Goal: Find contact information: Find contact information

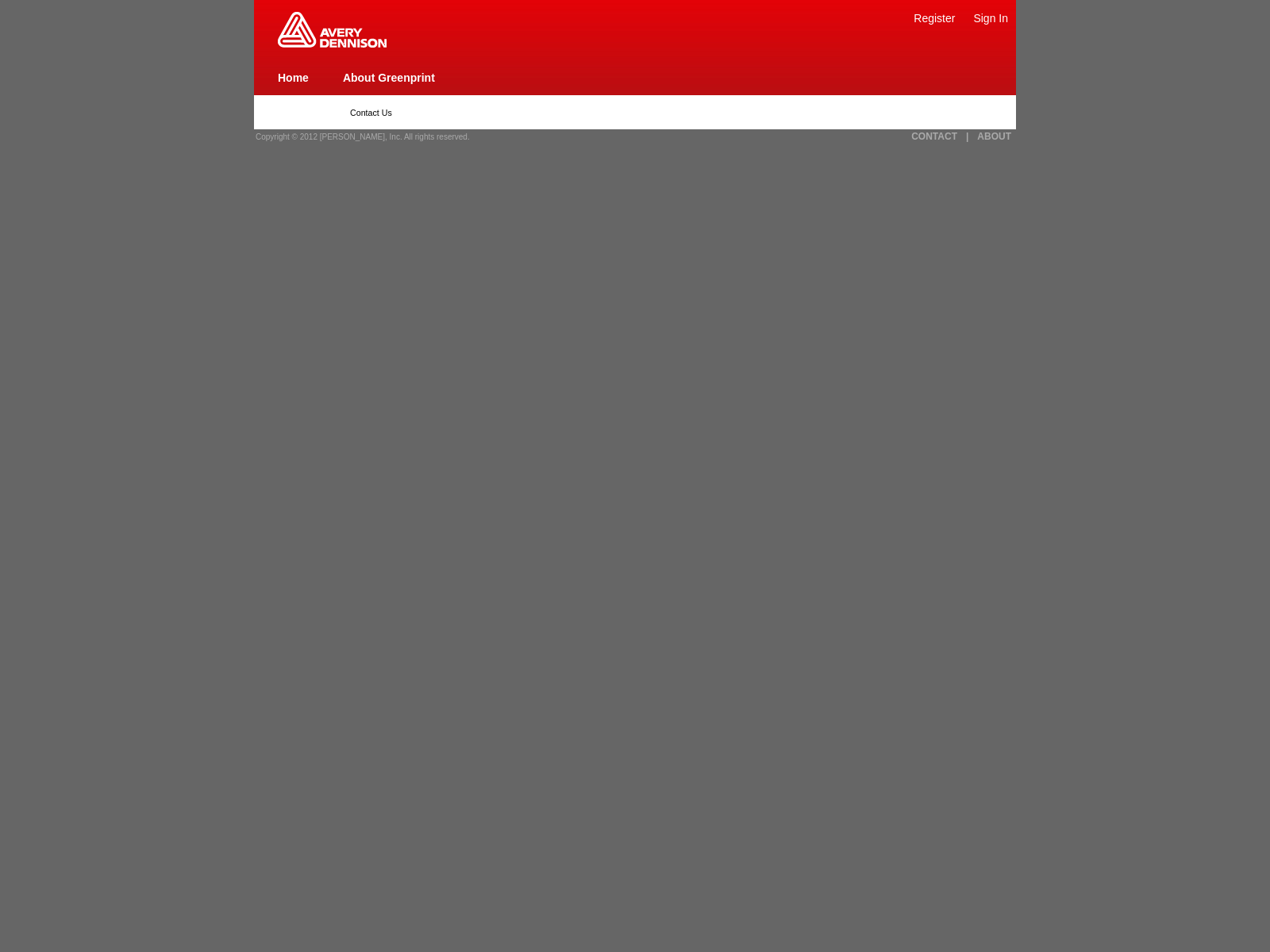
click at [388, 77] on link "About Greenprint" at bounding box center [389, 77] width 92 height 13
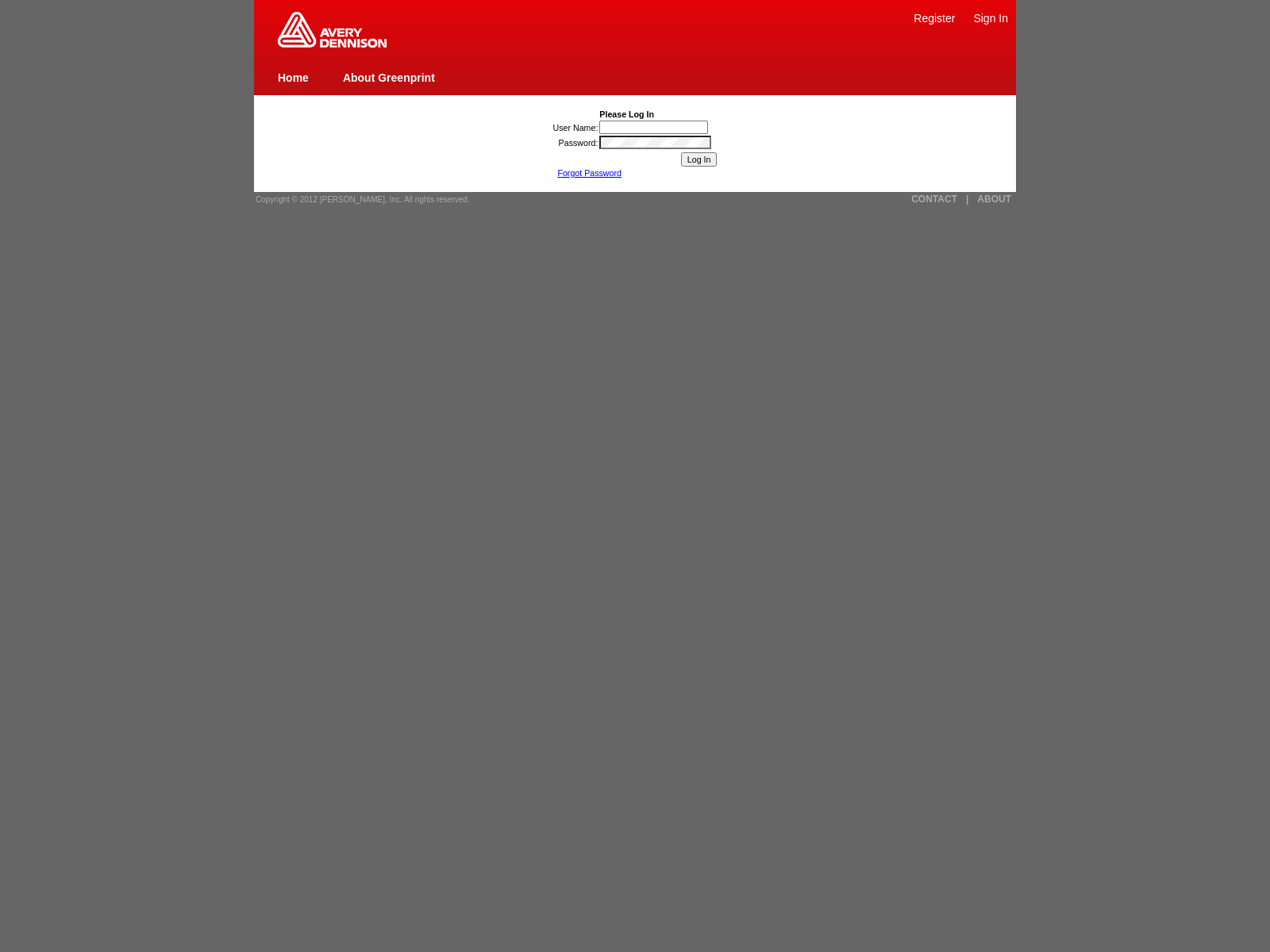
click at [934, 199] on link "CONTACT" at bounding box center [934, 199] width 46 height 12
